Goal: Complete application form: Complete application form

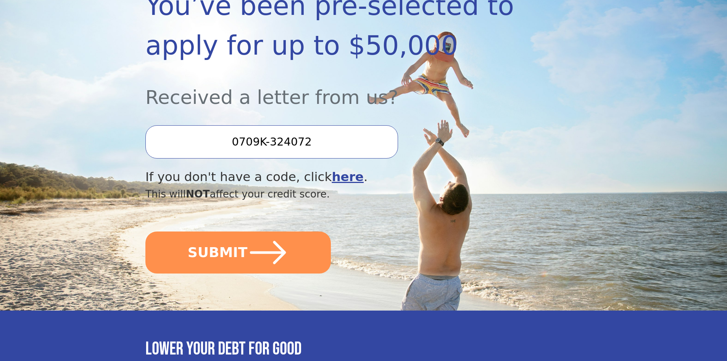
scroll to position [153, 0]
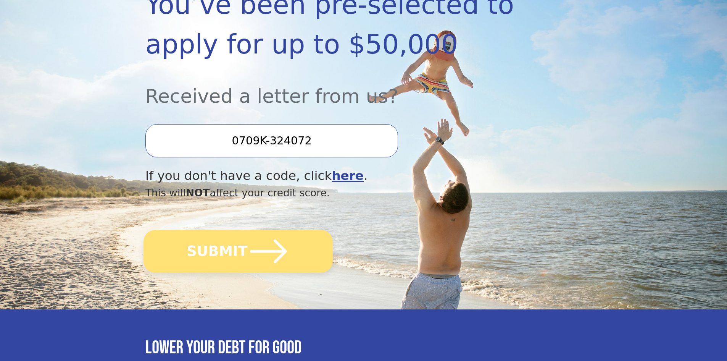
click at [248, 246] on icon "submit" at bounding box center [269, 251] width 42 height 42
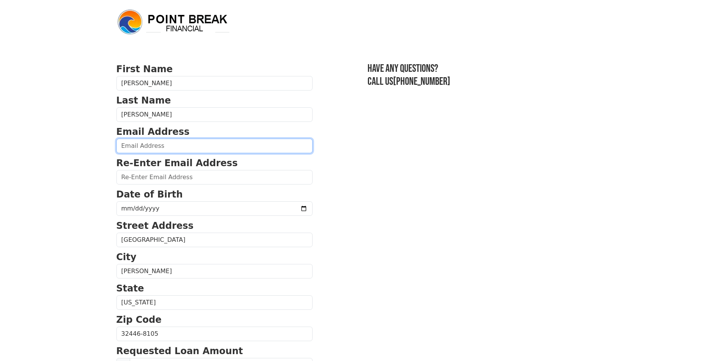
click at [166, 143] on input "email" at bounding box center [214, 145] width 196 height 14
type input "kpumphrey85@gmail.com"
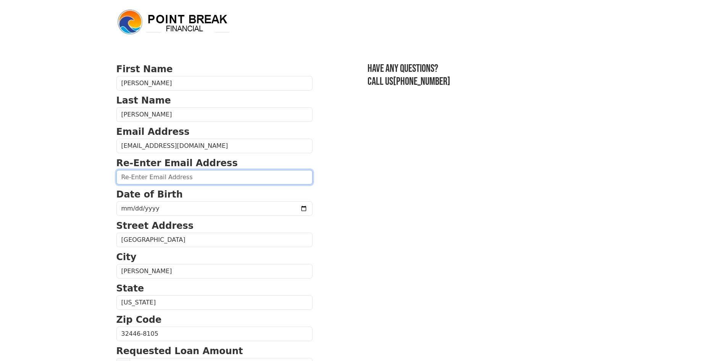
click at [176, 174] on input "email" at bounding box center [214, 177] width 196 height 14
type input "kpumphrey85@gmail.com"
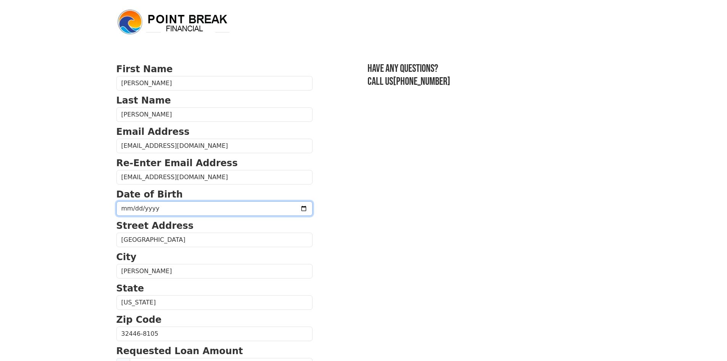
click at [231, 209] on input "date" at bounding box center [214, 208] width 196 height 14
type input "1985-10-25"
click at [351, 229] on section "First Name Kirsten Last Name Pumphrey Email Address kpumphrey85@gmail.com Re-En…" at bounding box center [363, 334] width 494 height 544
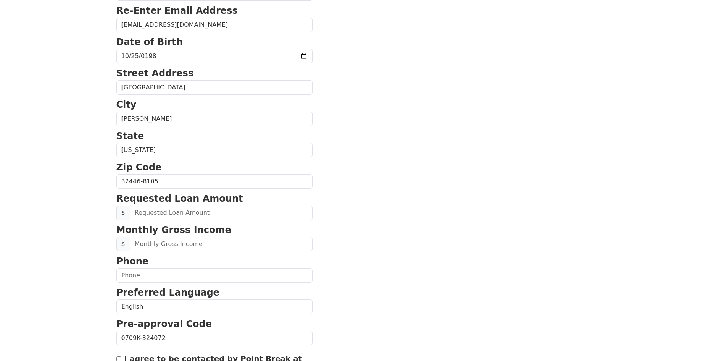
scroll to position [153, 0]
click at [214, 213] on input "text" at bounding box center [221, 212] width 183 height 14
type input "47,000.00"
click at [203, 241] on input "text" at bounding box center [221, 243] width 183 height 14
type input "7,709.00"
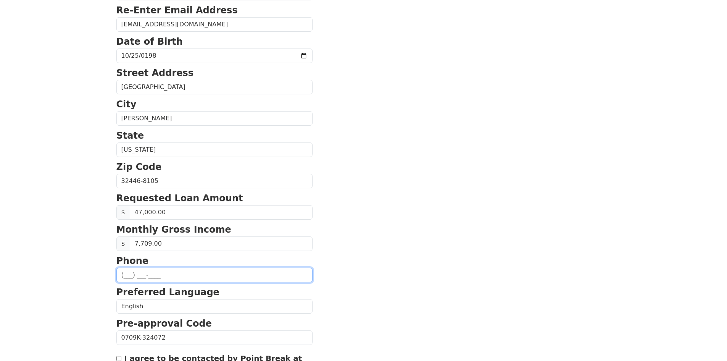
click at [196, 276] on input "text" at bounding box center [214, 274] width 196 height 14
type input "(850) 329-0272"
click at [317, 308] on section "First Name Kirsten Last Name Pumphrey Email Address kpumphrey85@gmail.com Re-En…" at bounding box center [363, 182] width 494 height 544
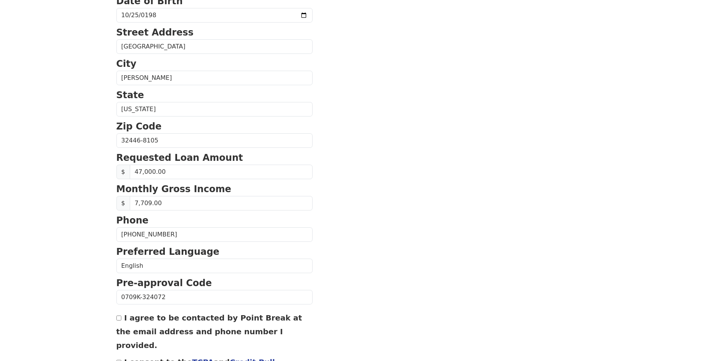
scroll to position [229, 0]
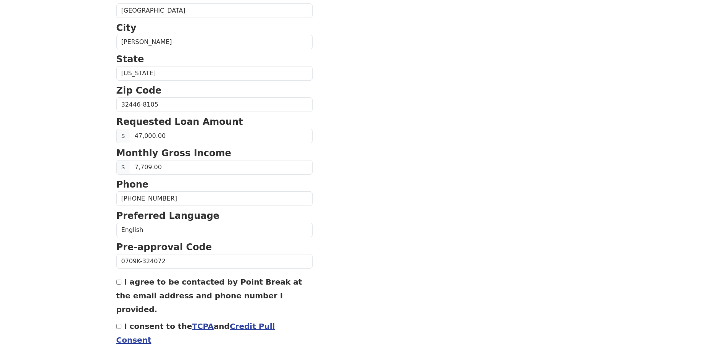
drag, startPoint x: 117, startPoint y: 281, endPoint x: 118, endPoint y: 285, distance: 4.3
click at [117, 282] on input "I agree to be contacted by Point Break at the email address and phone number I …" at bounding box center [118, 281] width 5 height 5
checkbox input "true"
click at [119, 324] on input "I consent to the TCPA and Credit Pull Consent" at bounding box center [118, 326] width 5 height 5
checkbox input "true"
